Goal: Transaction & Acquisition: Purchase product/service

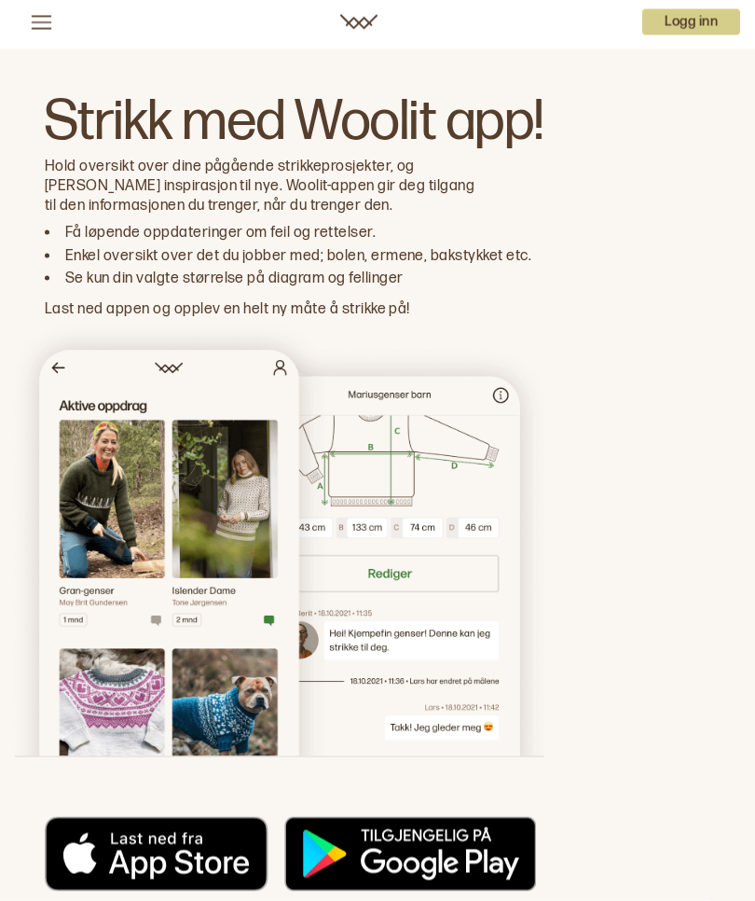
scroll to position [12178, 0]
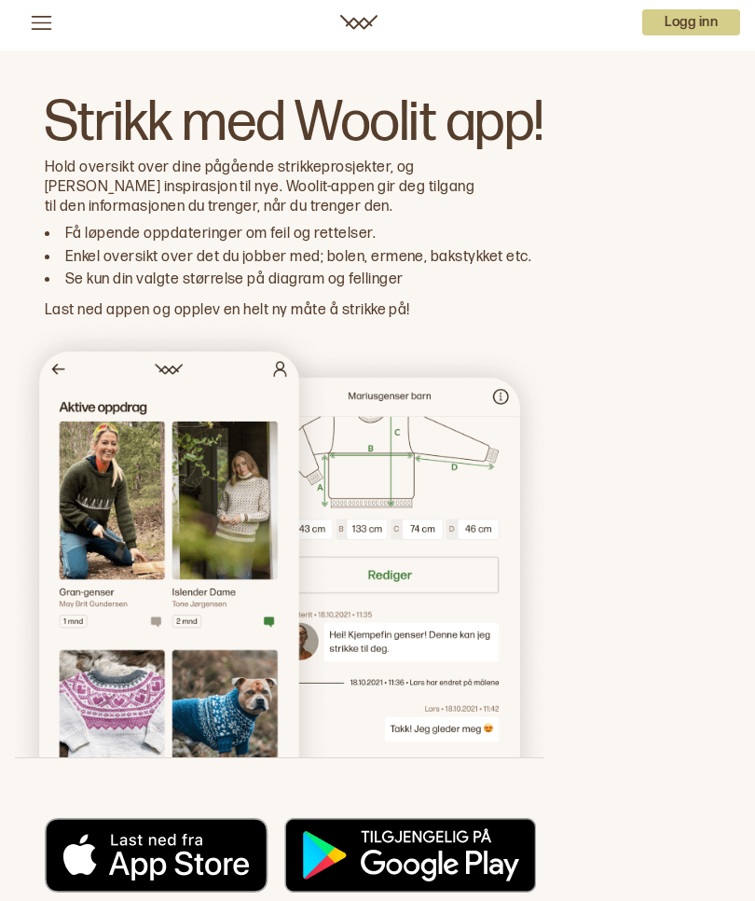
click at [429, 415] on img at bounding box center [280, 539] width 530 height 436
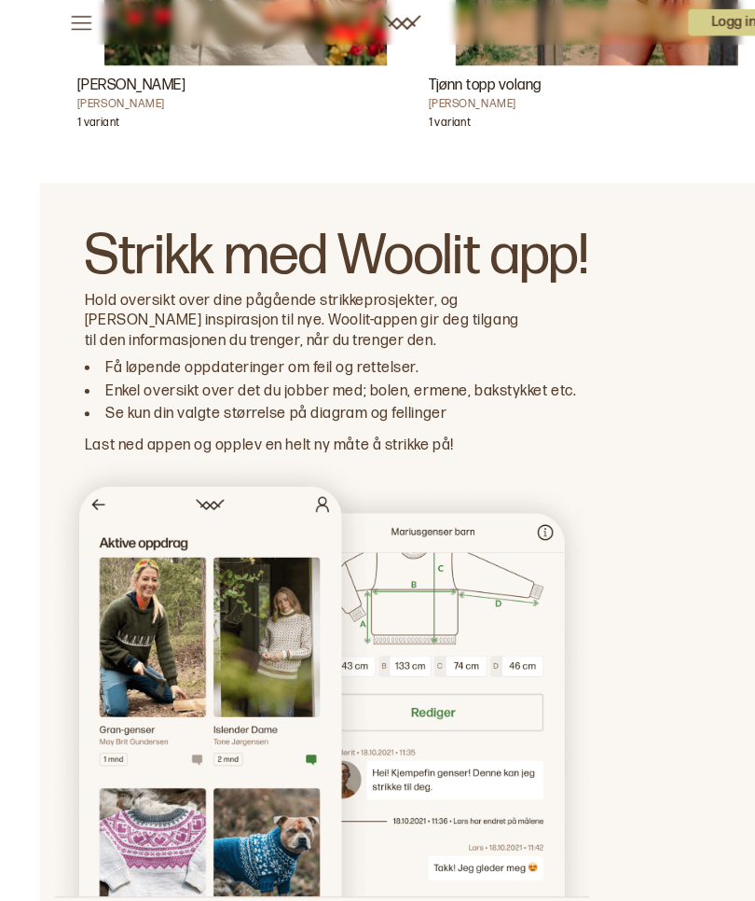
scroll to position [12044, 0]
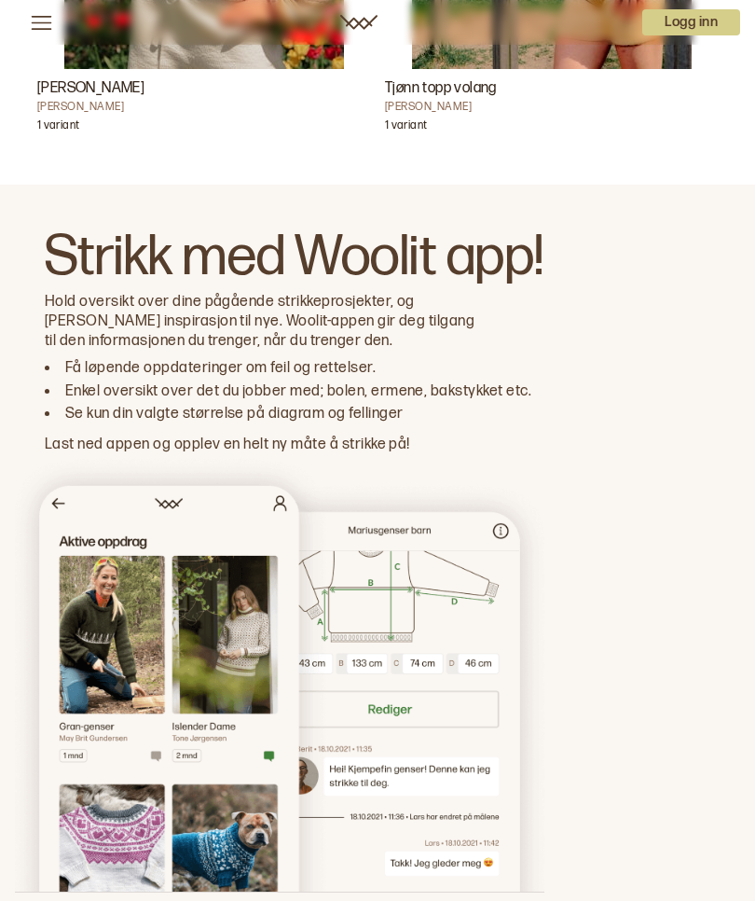
click at [466, 580] on img at bounding box center [280, 673] width 530 height 436
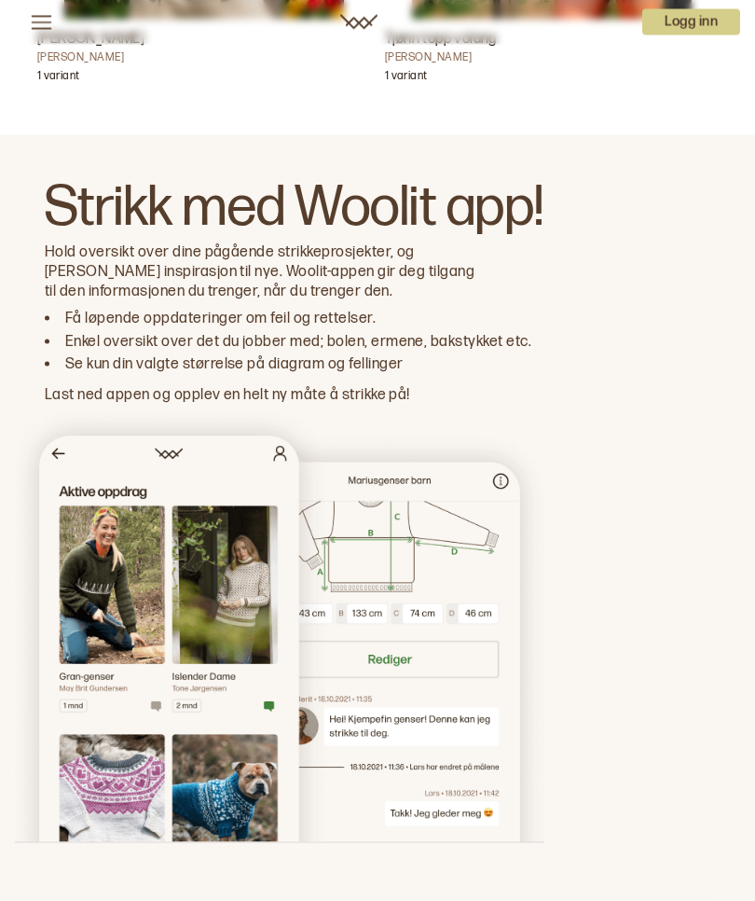
scroll to position [12094, 0]
click at [395, 479] on img at bounding box center [280, 623] width 530 height 436
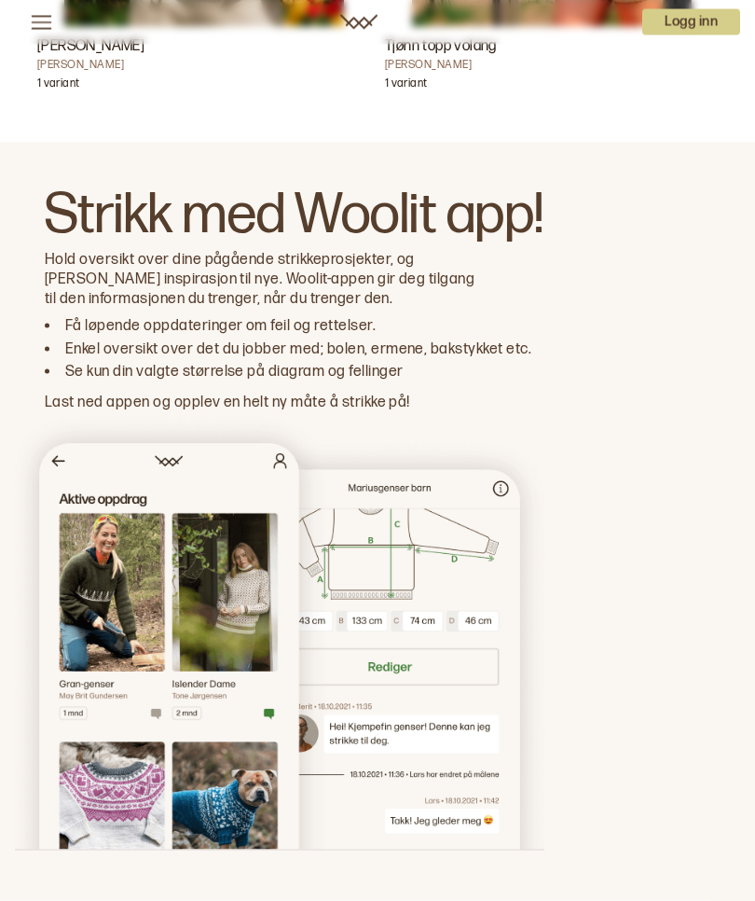
scroll to position [12087, 0]
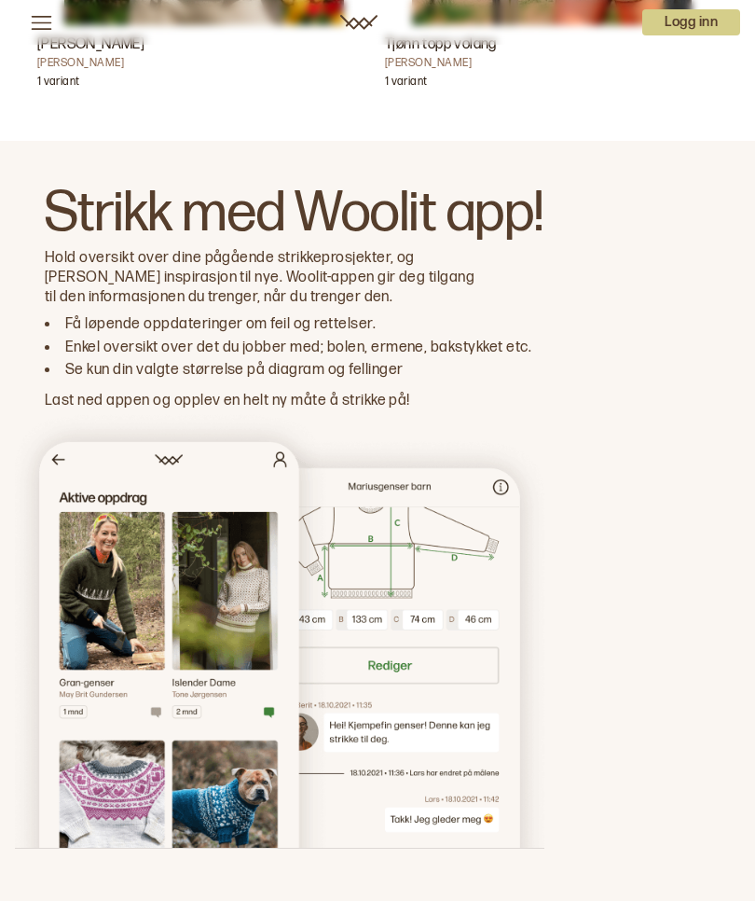
click at [379, 478] on img at bounding box center [280, 629] width 530 height 436
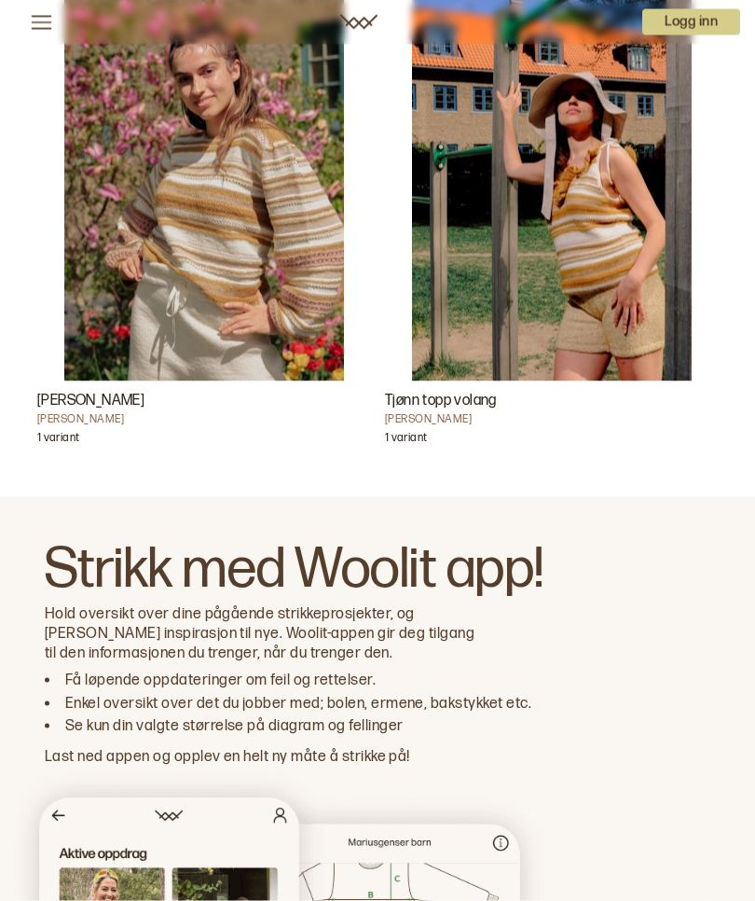
scroll to position [11732, 0]
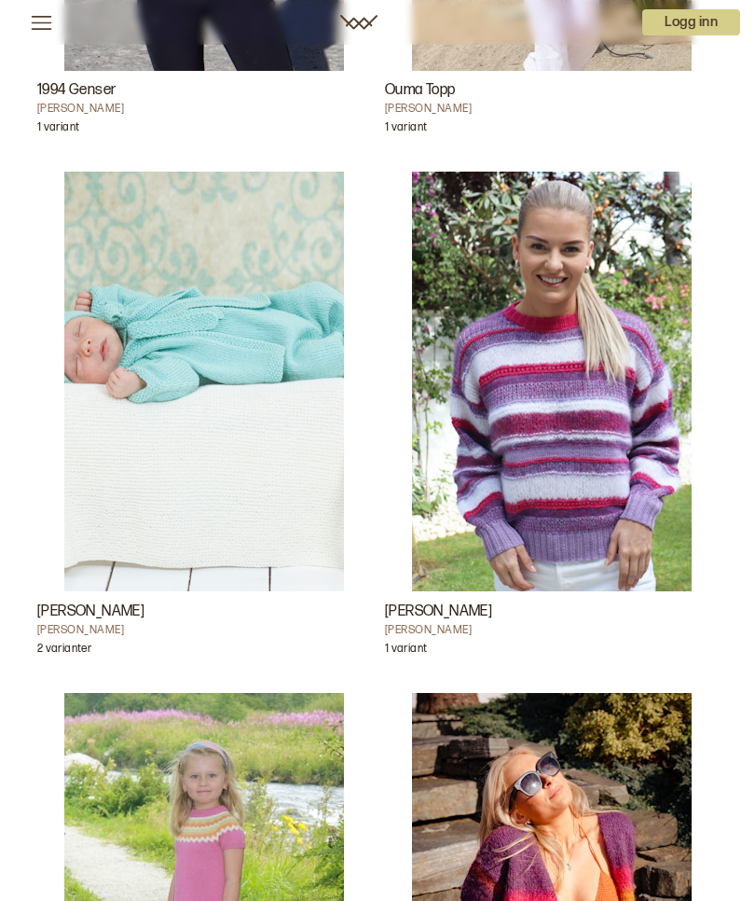
scroll to position [5815, 0]
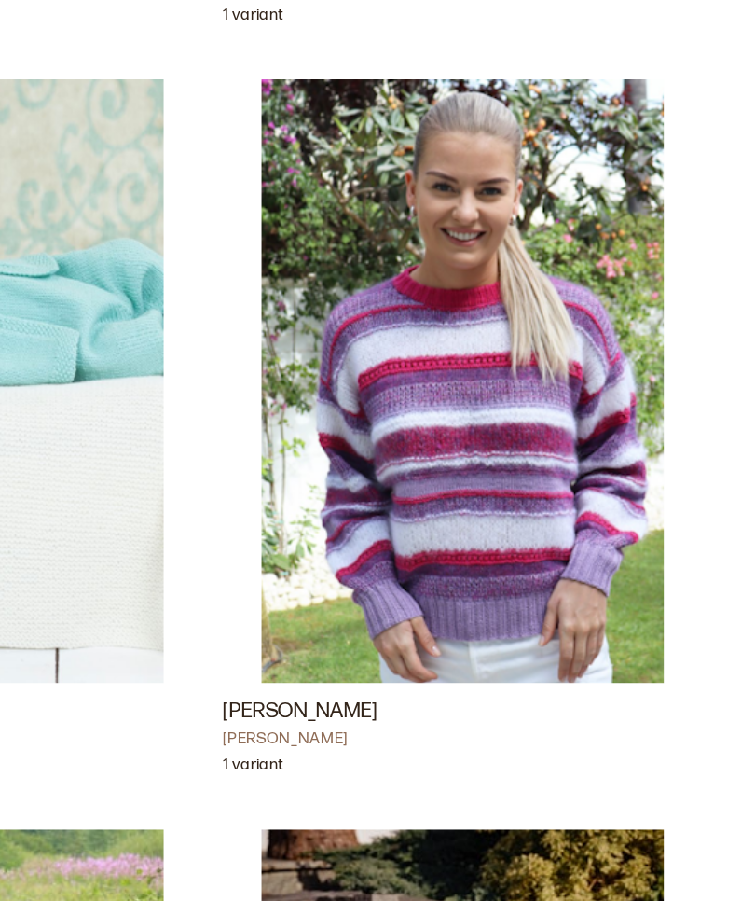
click at [412, 380] on img "Orina Genser" at bounding box center [552, 353] width 280 height 420
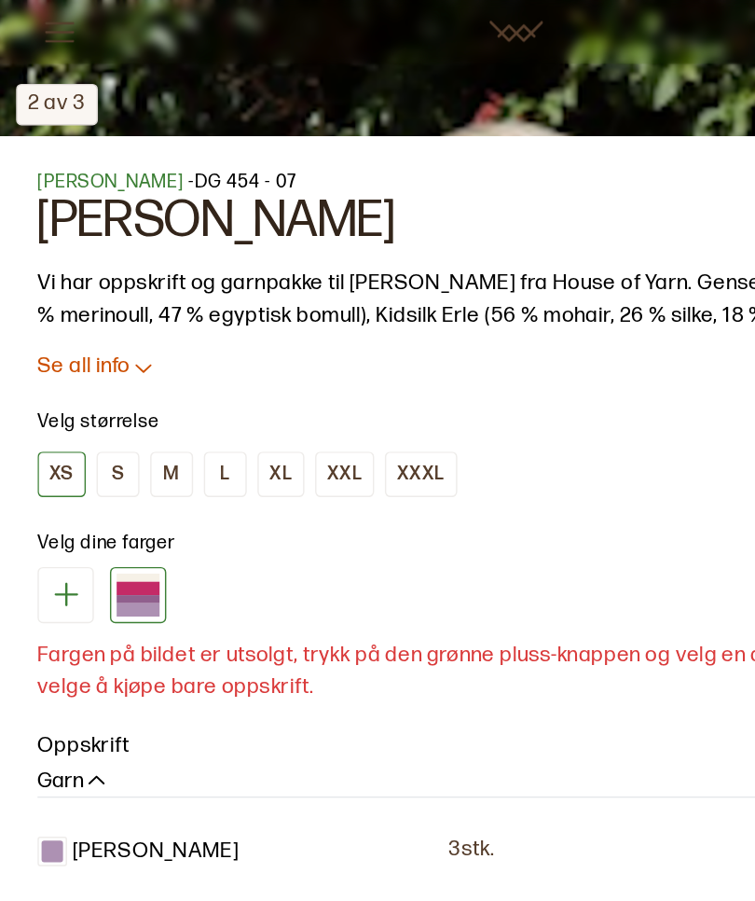
scroll to position [990, 0]
